Goal: Information Seeking & Learning: Learn about a topic

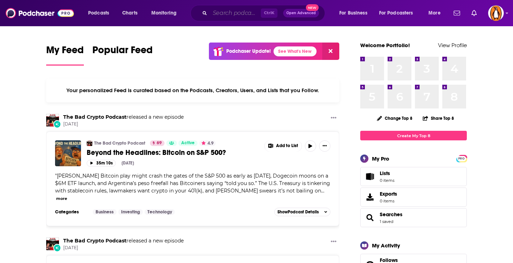
click at [223, 10] on input "Search podcasts, credits, & more..." at bounding box center [235, 12] width 51 height 11
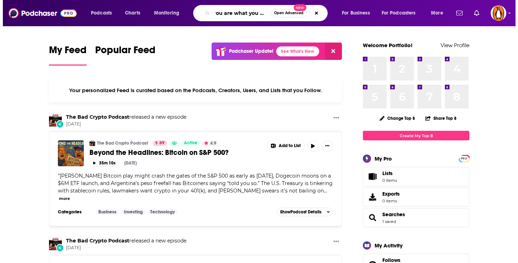
scroll to position [0, 6]
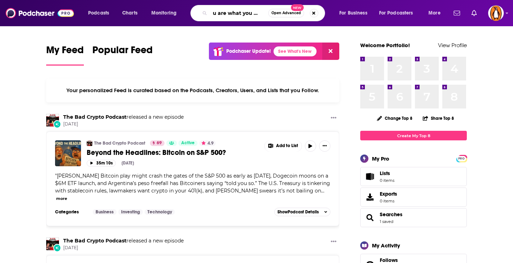
type input "you are what you read"
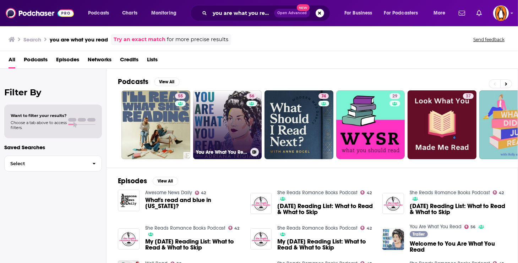
click at [212, 127] on link "56 You Are What You Read" at bounding box center [227, 125] width 69 height 69
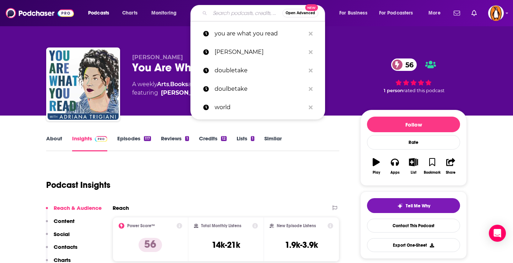
click at [231, 11] on input "Search podcasts, credits, & more..." at bounding box center [246, 12] width 72 height 11
click at [185, 167] on div "Podcast Insights" at bounding box center [189, 181] width 287 height 36
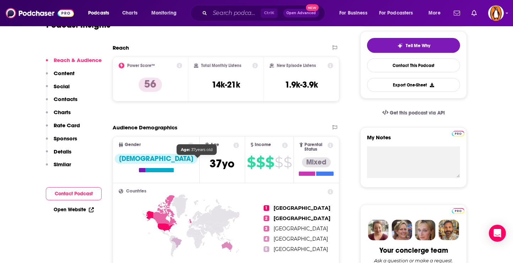
scroll to position [162, 0]
